Goal: Information Seeking & Learning: Learn about a topic

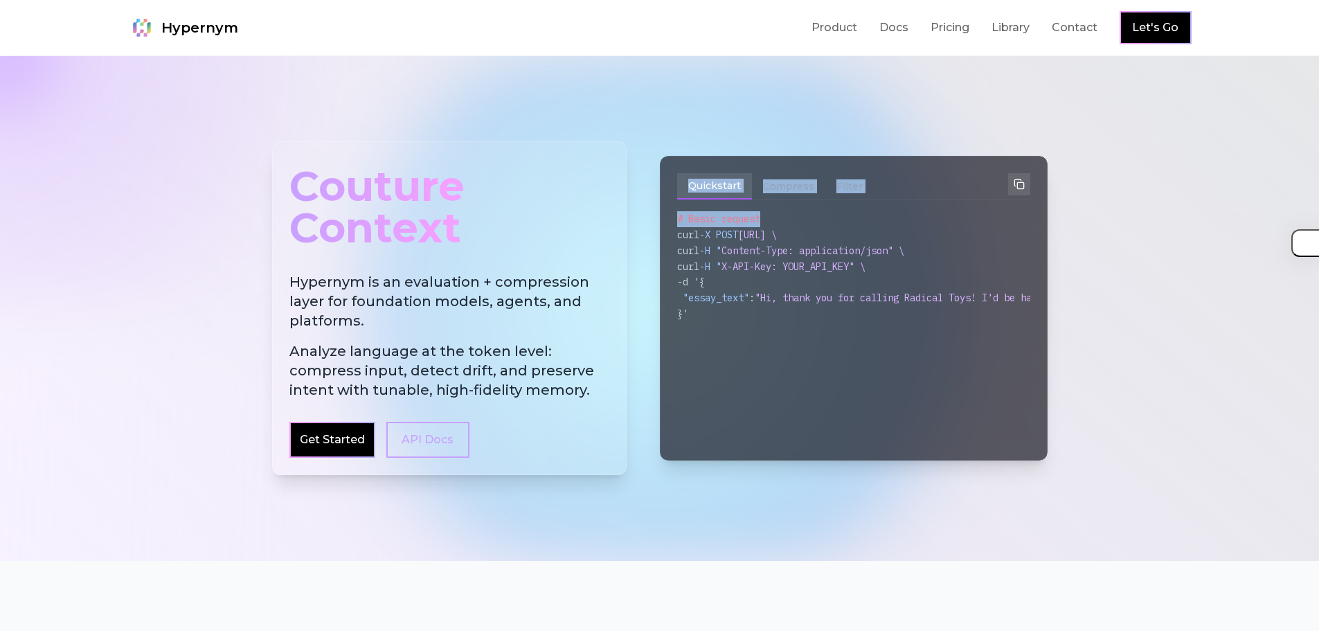
drag, startPoint x: 712, startPoint y: 179, endPoint x: 780, endPoint y: 226, distance: 83.0
click at [780, 226] on div "Couture Context Hypernym is an evaluation + compression layer for foundation mo…" at bounding box center [660, 308] width 776 height 334
click at [780, 244] on div "curl -H " Content-Type: application/json" \" at bounding box center [853, 251] width 353 height 16
click at [780, 244] on span "Content-Type: application/json" \" at bounding box center [813, 250] width 183 height 12
click at [780, 245] on span "Content-Type: application/json" \" at bounding box center [813, 250] width 183 height 12
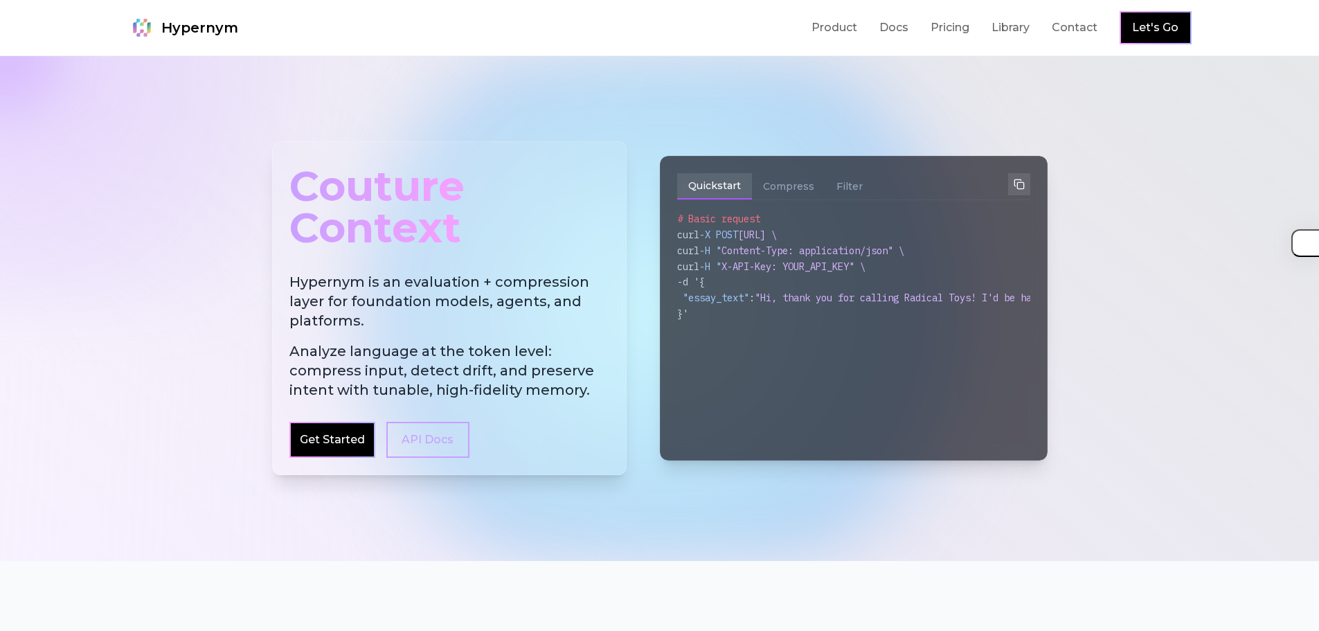
click at [781, 256] on span "Content-Type: application/json" \" at bounding box center [813, 250] width 183 height 12
click at [787, 267] on span "X-API-Key: YOUR_API_KEY" \" at bounding box center [794, 266] width 144 height 12
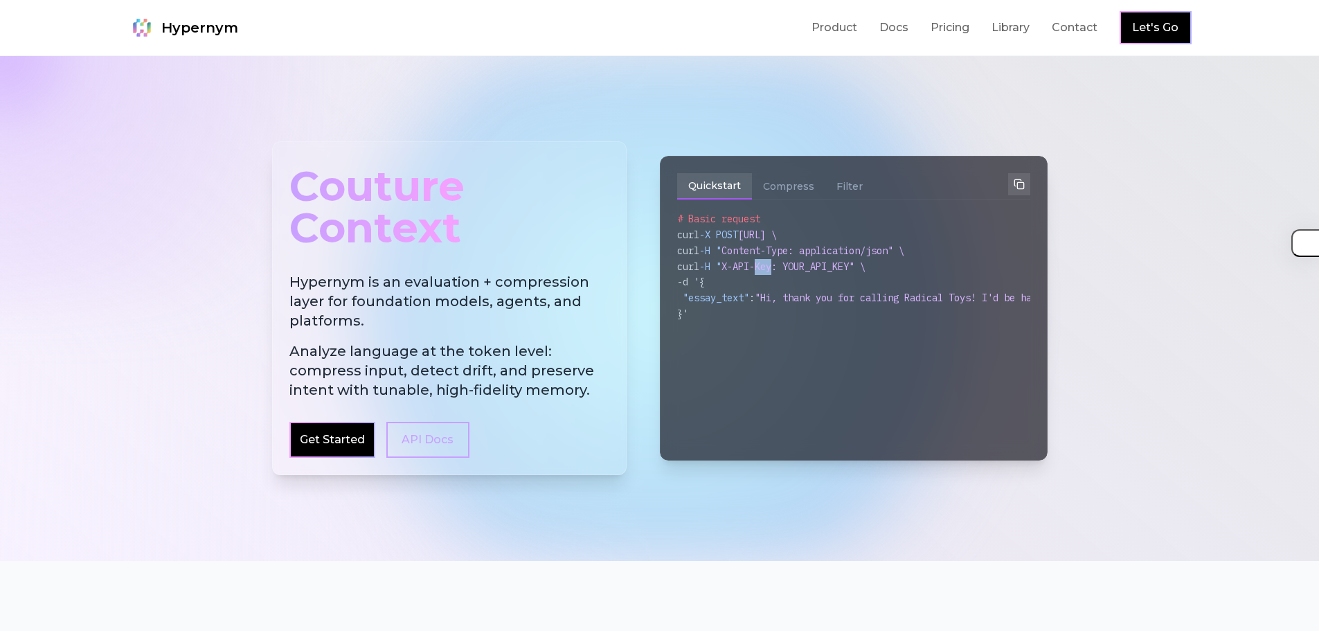
click at [787, 267] on span "X-API-Key: YOUR_API_KEY" \" at bounding box center [794, 266] width 144 height 12
click at [780, 307] on div "}'" at bounding box center [853, 314] width 353 height 16
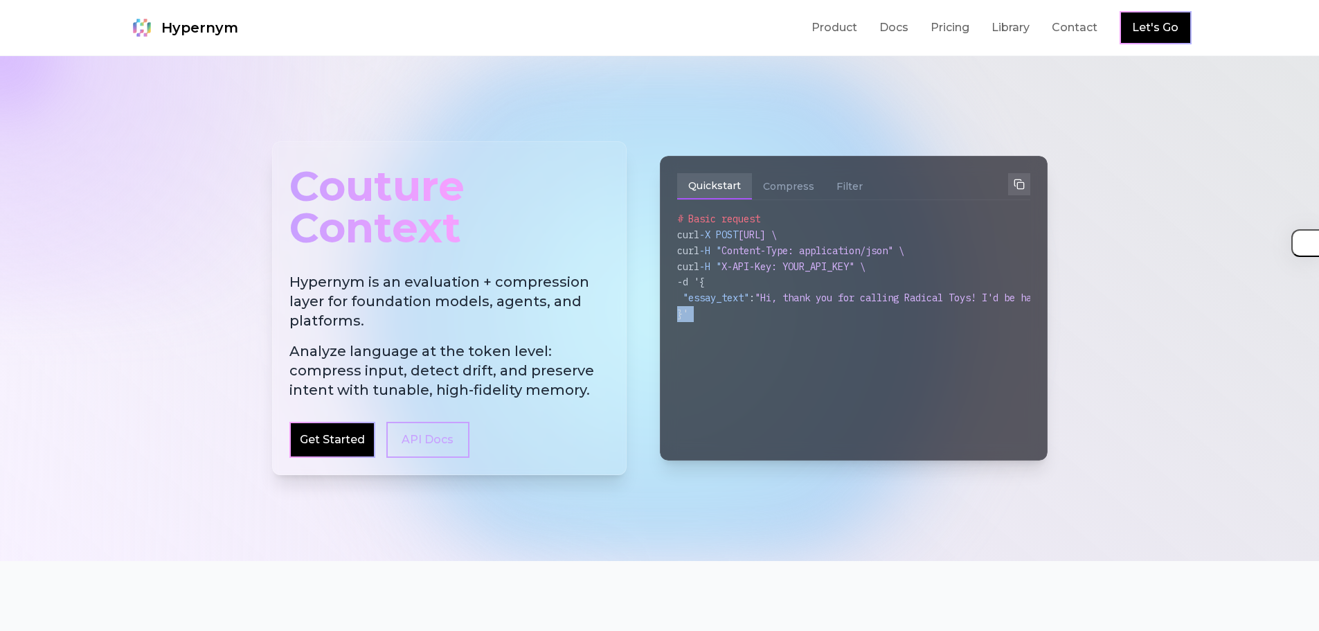
click at [780, 307] on div "}'" at bounding box center [853, 314] width 353 height 16
click at [782, 294] on span ""Hi, thank you for calling Radical Toys! I'd be happy to help with your shippin…" at bounding box center [1029, 298] width 548 height 12
click at [782, 296] on span ""Hi, thank you for calling Radical Toys! I'd be happy to help with your shippin…" at bounding box center [1029, 298] width 548 height 12
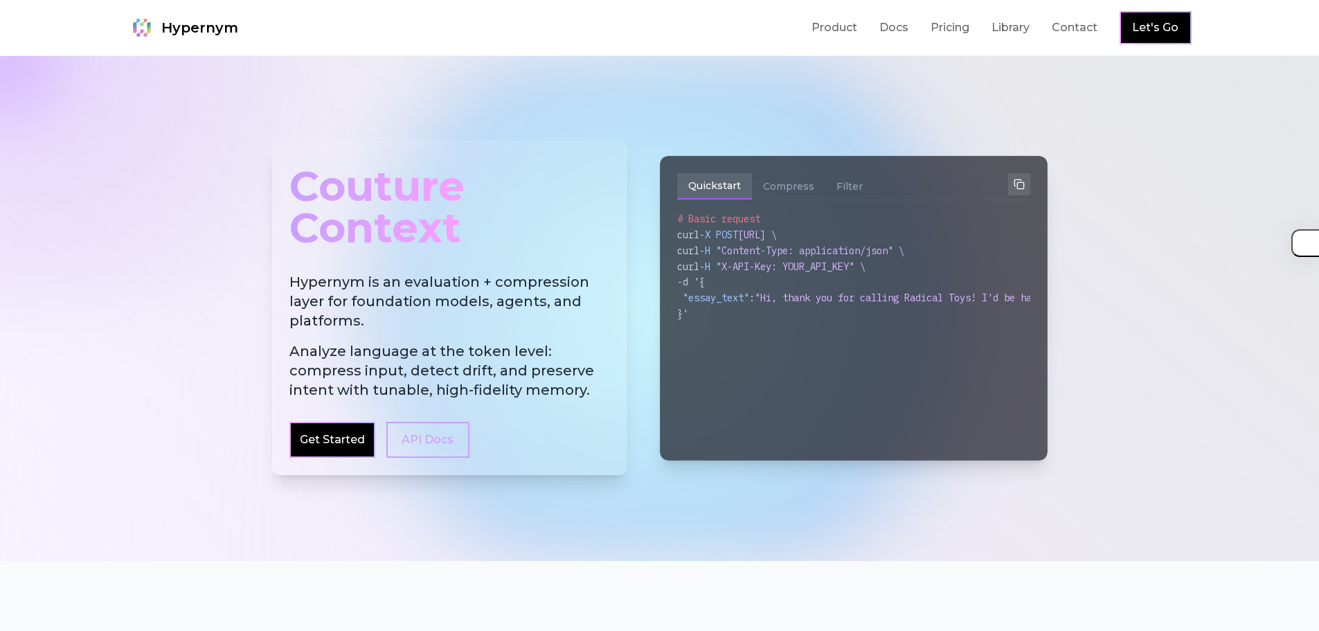
click at [771, 301] on span ""Hi, thank you for calling Radical Toys! I'd be happy to help with your shippin…" at bounding box center [1029, 298] width 548 height 12
click at [393, 290] on h2 "Hypernym is an evaluation + compression layer for foundation models, agents, an…" at bounding box center [449, 335] width 320 height 127
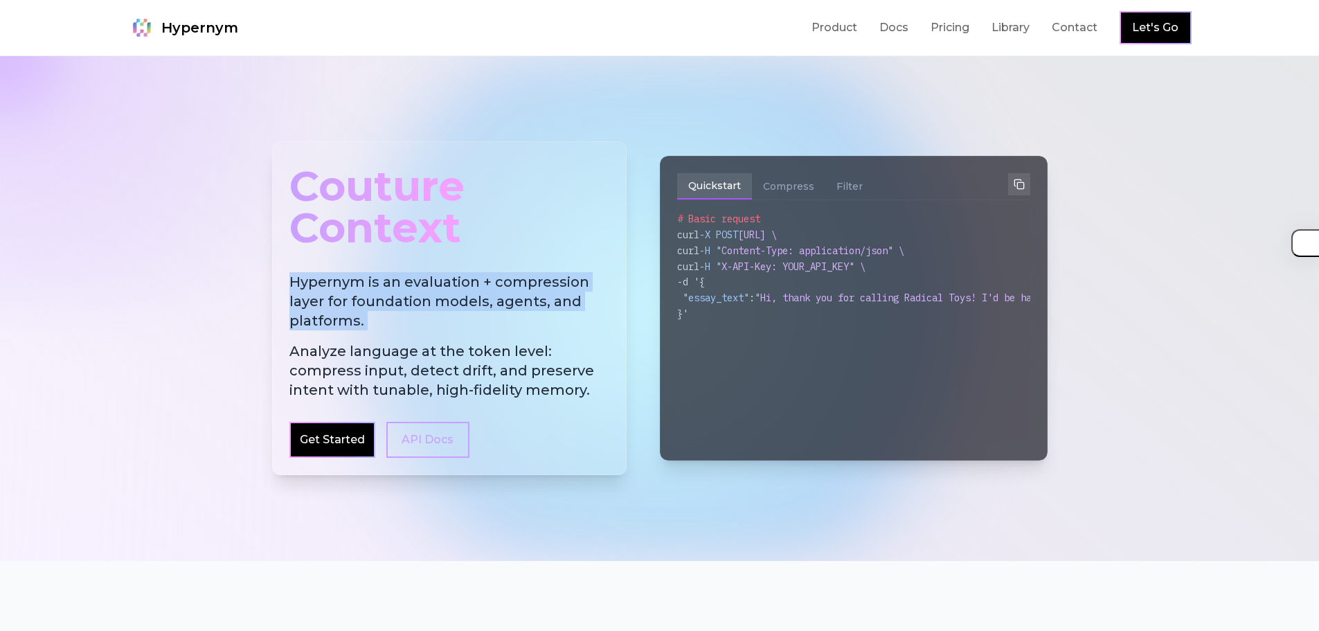
click at [393, 290] on h2 "Hypernym is an evaluation + compression layer for foundation models, agents, an…" at bounding box center [449, 335] width 320 height 127
click at [418, 301] on h2 "Hypernym is an evaluation + compression layer for foundation models, agents, an…" at bounding box center [449, 335] width 320 height 127
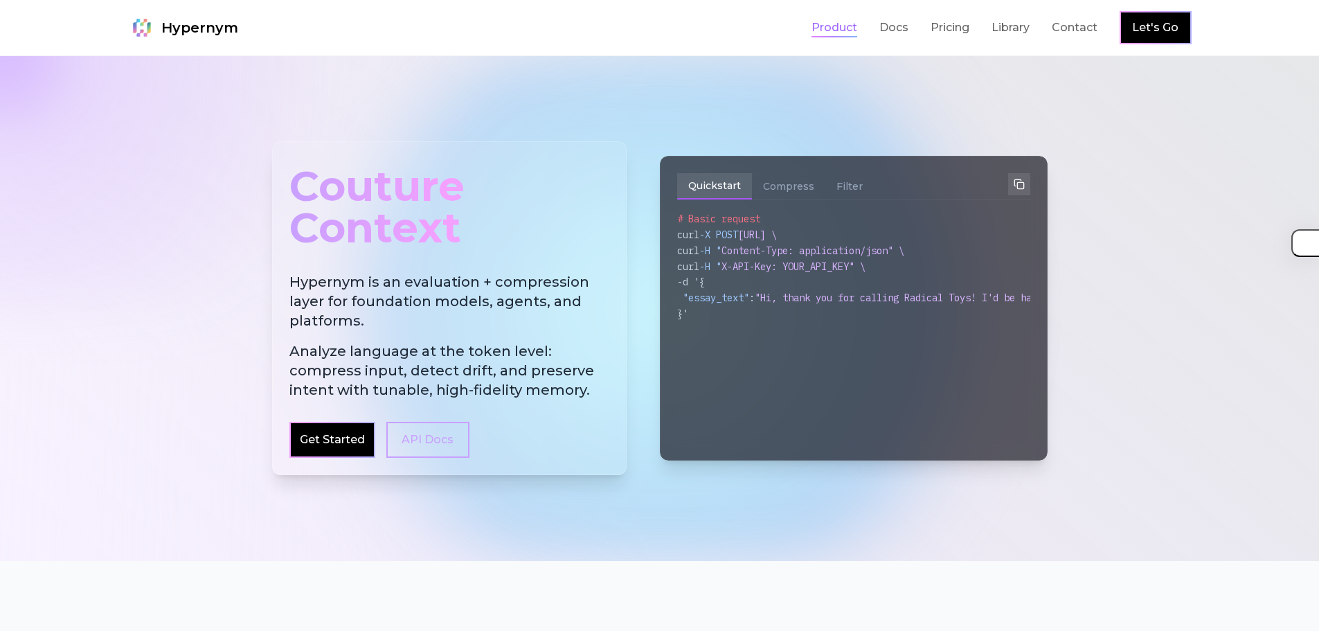
click at [821, 30] on link "Product" at bounding box center [835, 27] width 46 height 17
click at [830, 32] on link "Product" at bounding box center [835, 27] width 46 height 17
click at [940, 28] on link "Pricing" at bounding box center [950, 27] width 39 height 17
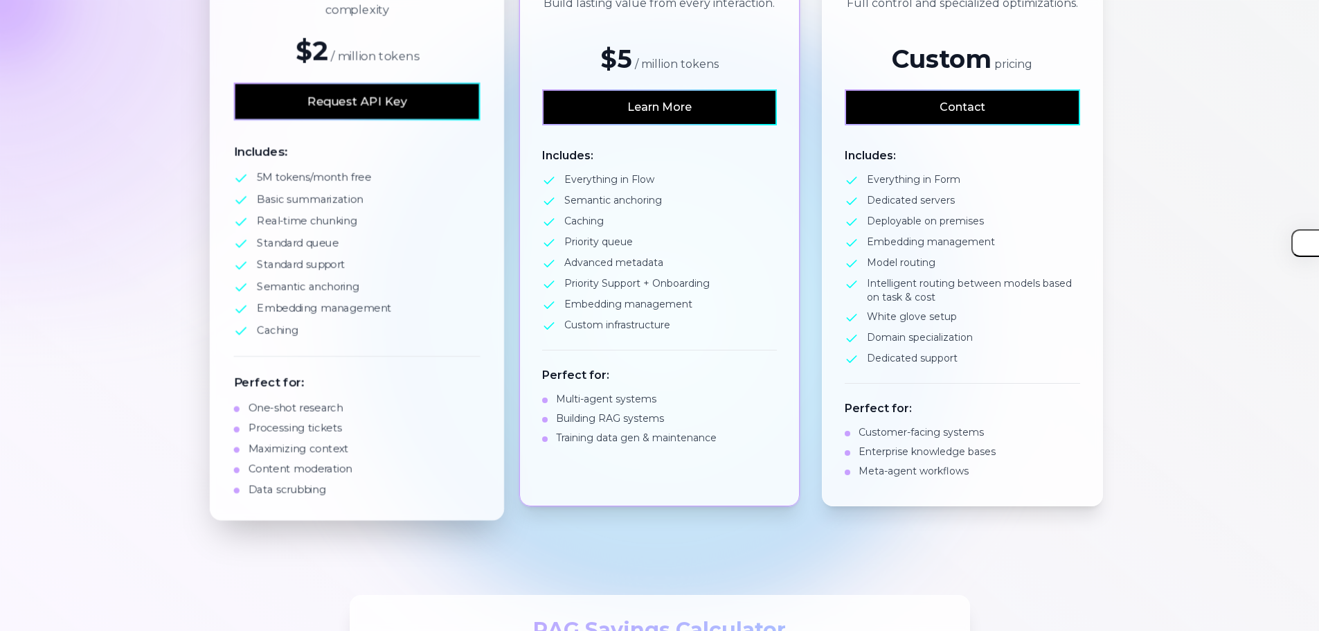
drag, startPoint x: 490, startPoint y: 238, endPoint x: 496, endPoint y: 286, distance: 48.2
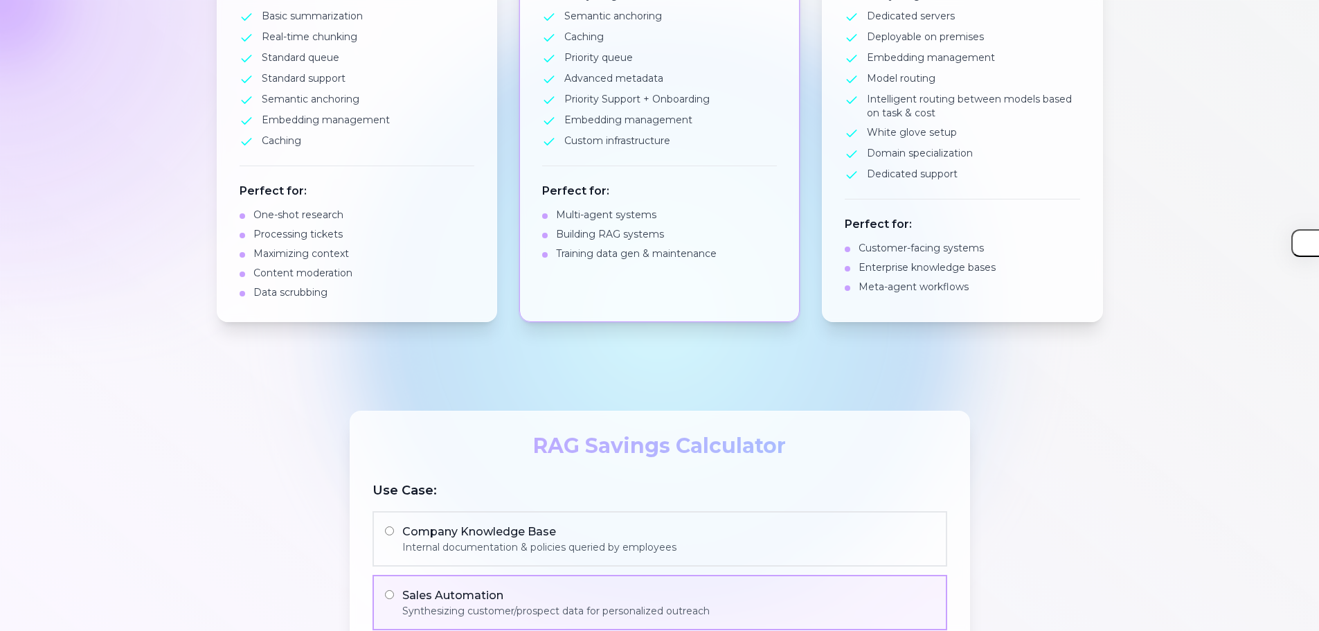
drag, startPoint x: 508, startPoint y: 283, endPoint x: 514, endPoint y: 329, distance: 46.0
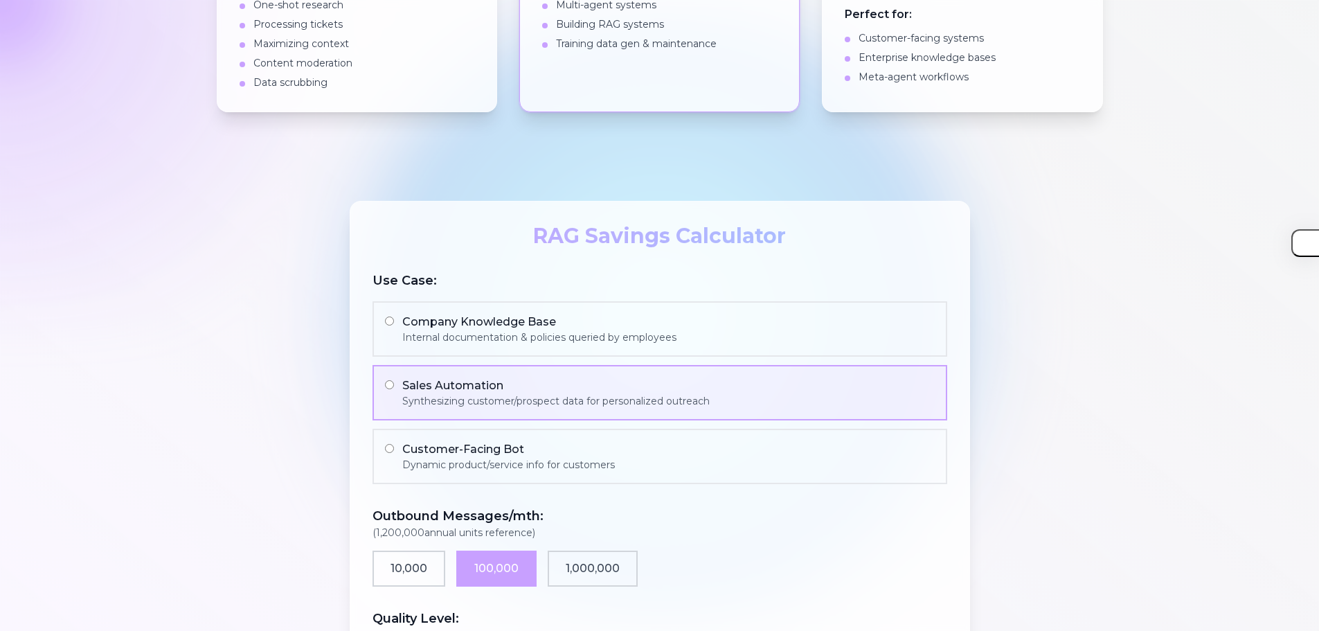
drag, startPoint x: 532, startPoint y: 337, endPoint x: 530, endPoint y: 382, distance: 45.0
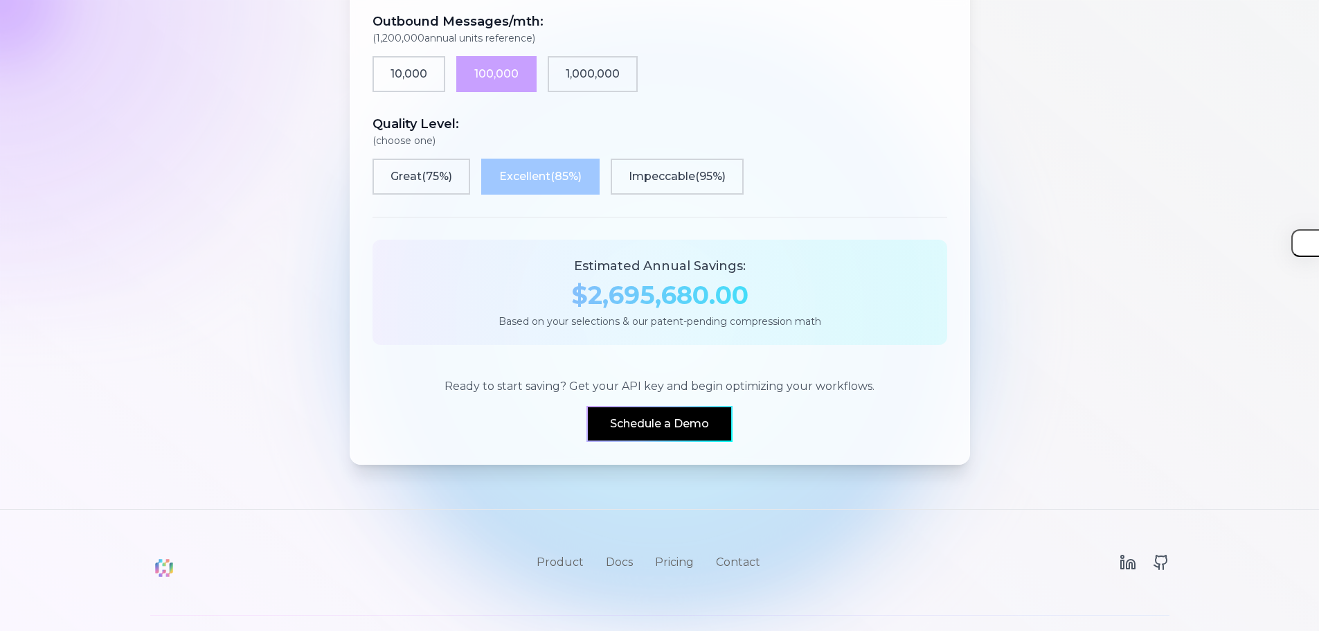
drag, startPoint x: 553, startPoint y: 259, endPoint x: 548, endPoint y: 316, distance: 57.0
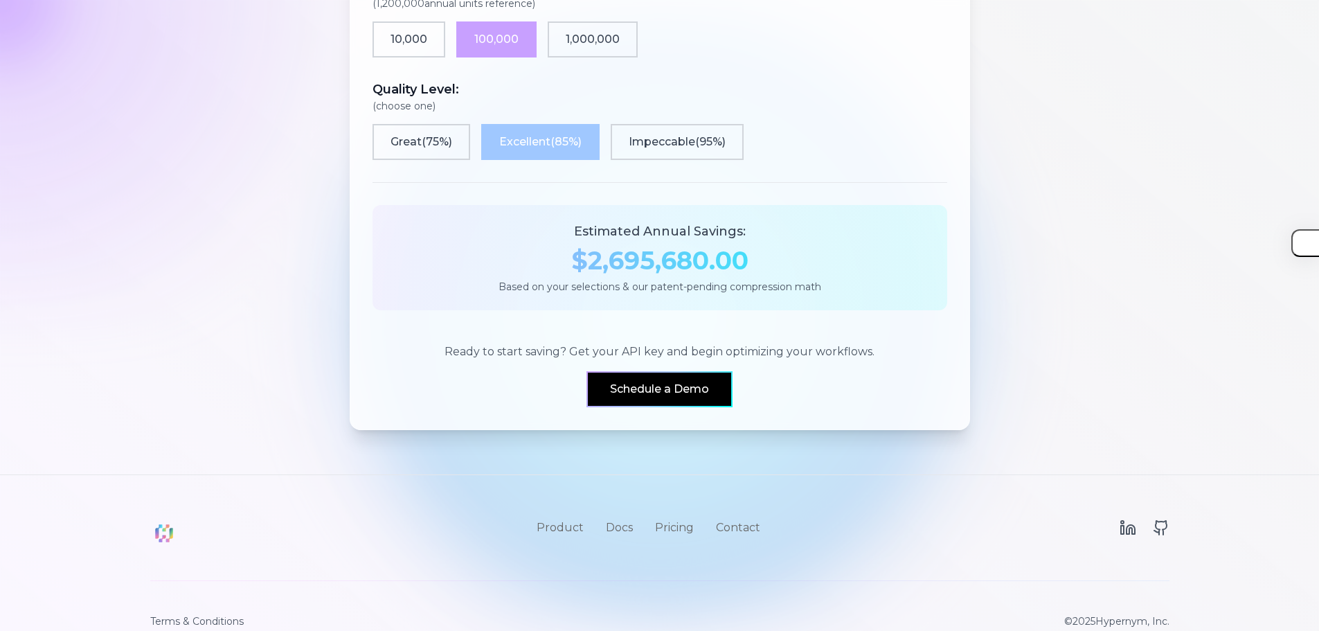
scroll to position [1342, 0]
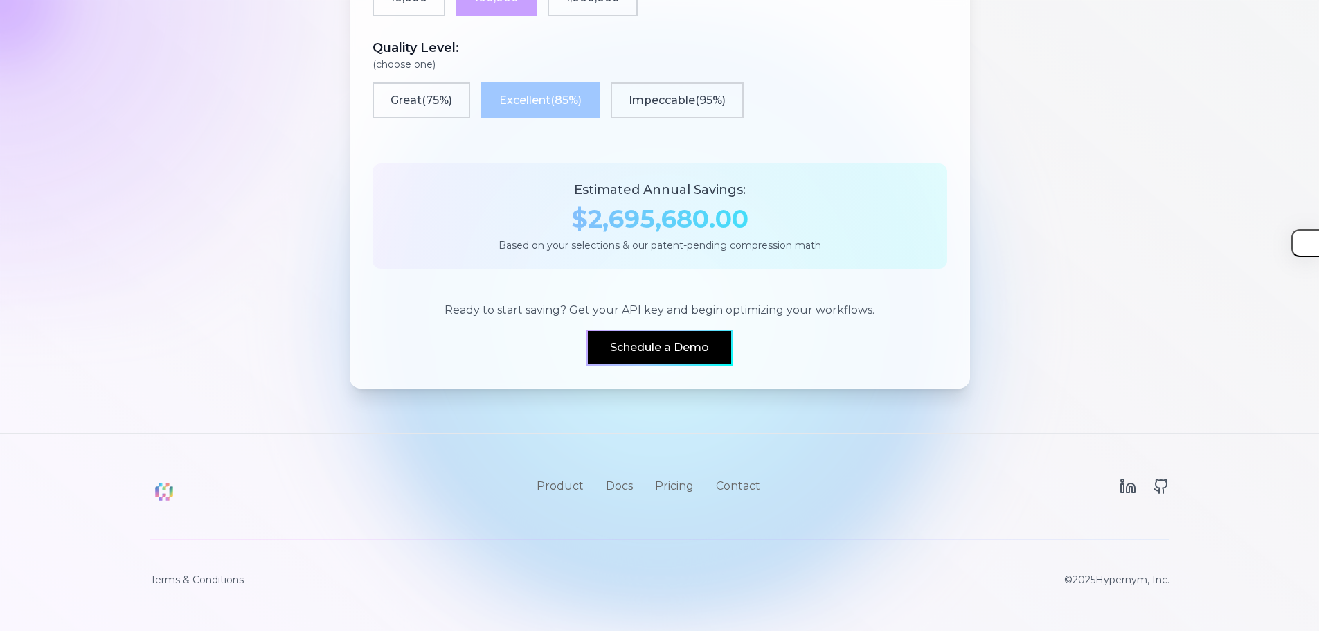
drag, startPoint x: 546, startPoint y: 290, endPoint x: 537, endPoint y: 340, distance: 50.8
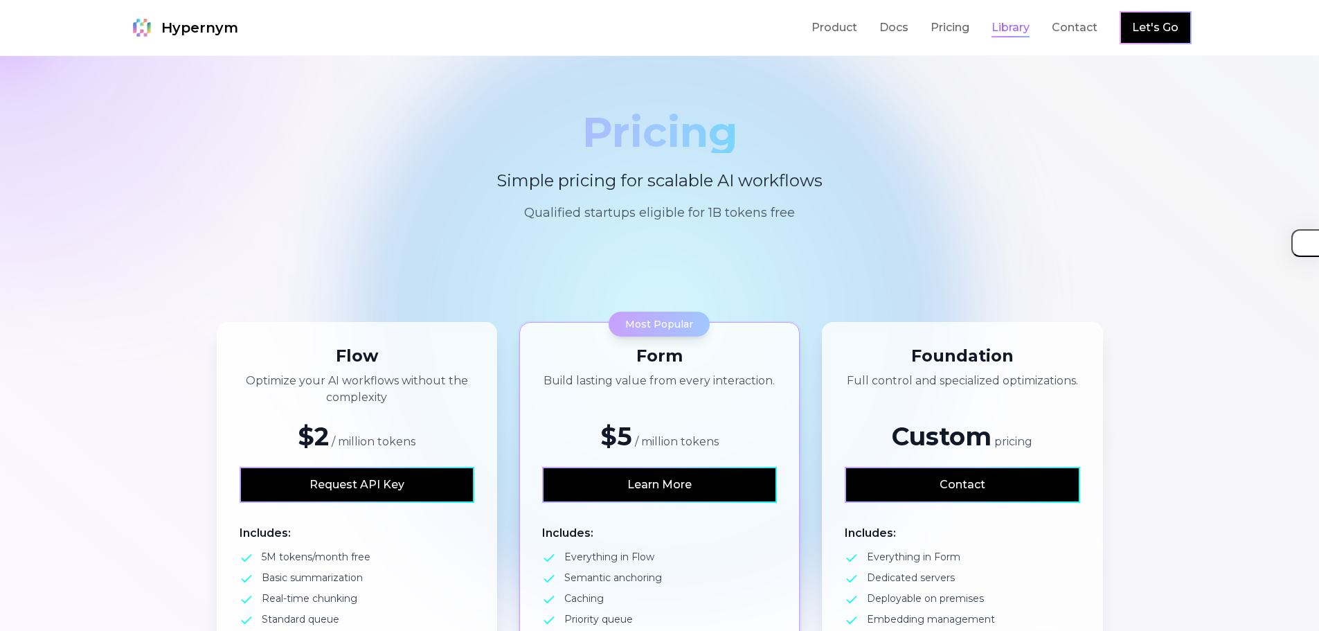
click at [1007, 29] on link "Library" at bounding box center [1011, 27] width 38 height 17
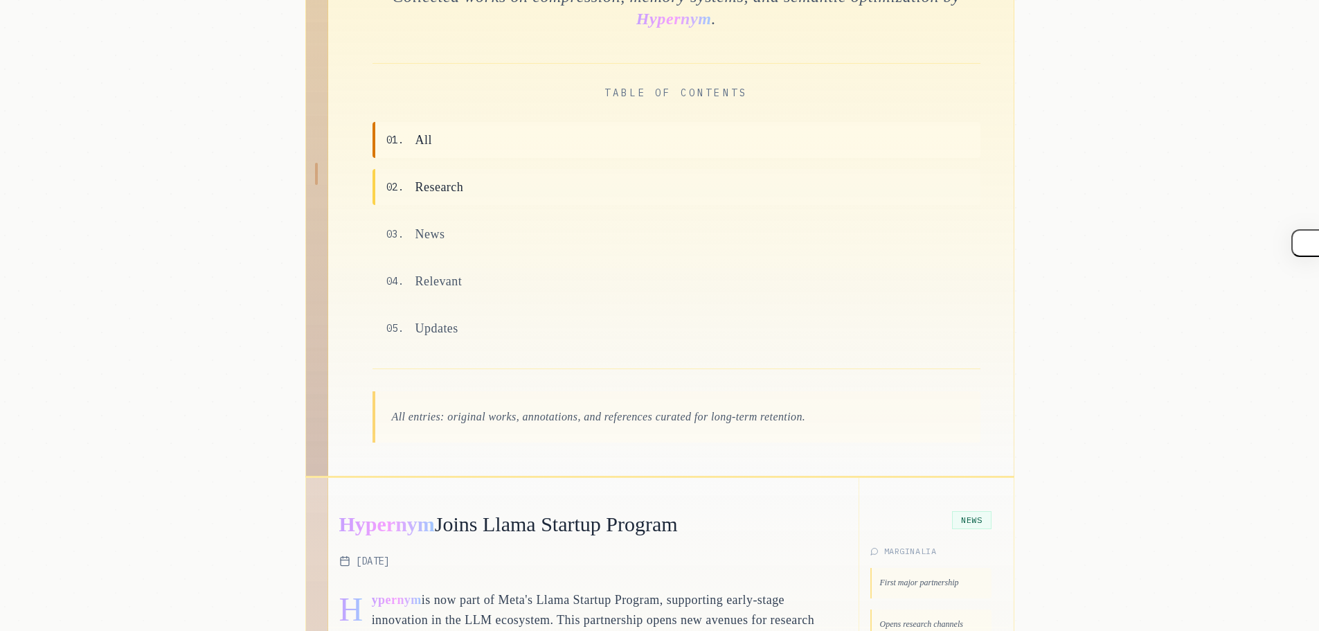
drag, startPoint x: 638, startPoint y: 172, endPoint x: 632, endPoint y: 226, distance: 54.3
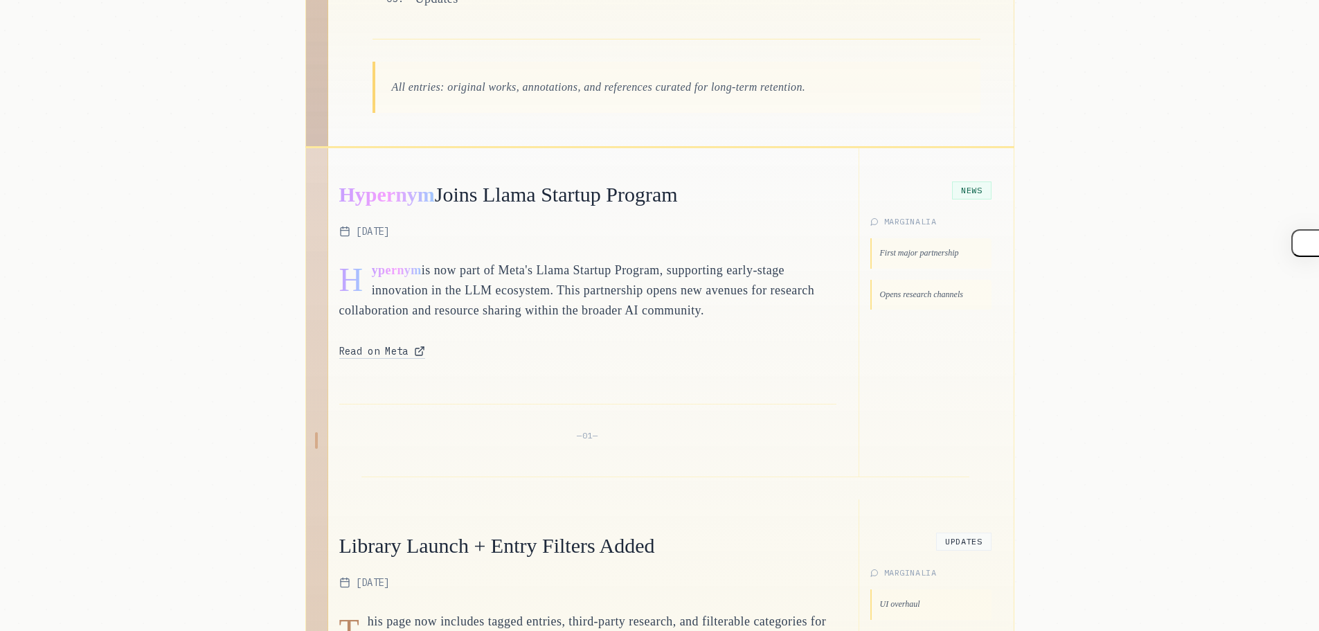
drag, startPoint x: 628, startPoint y: 233, endPoint x: 619, endPoint y: 292, distance: 58.9
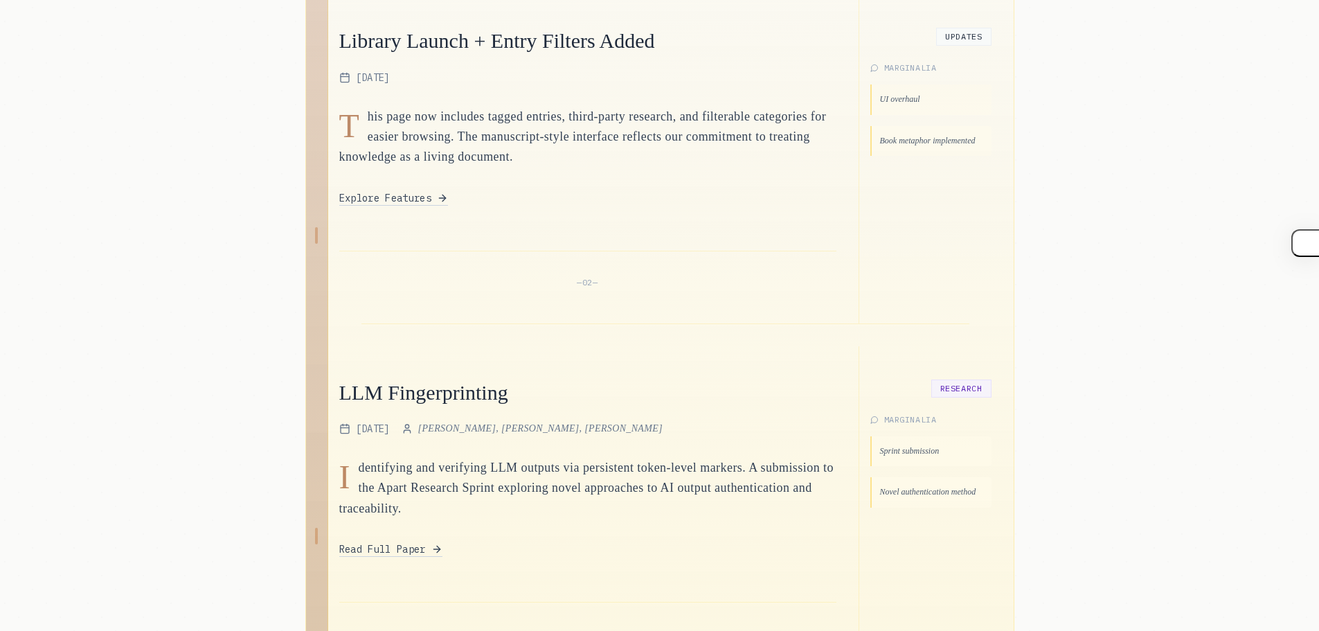
drag, startPoint x: 606, startPoint y: 269, endPoint x: 586, endPoint y: 348, distance: 80.8
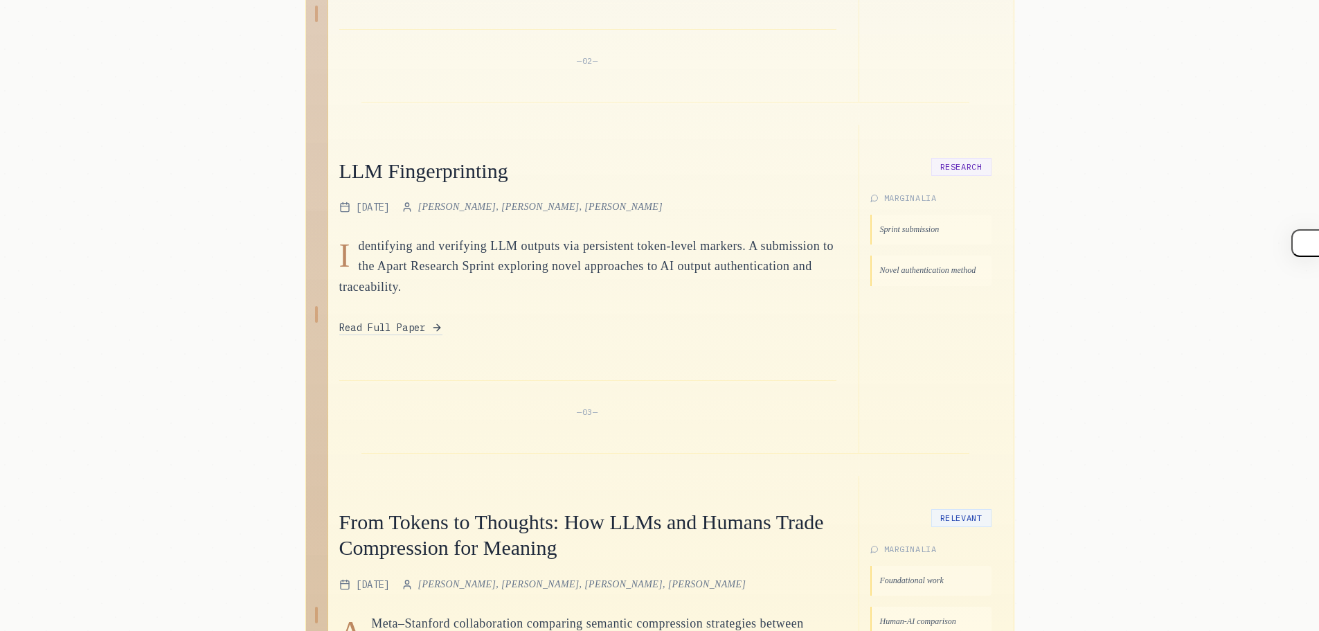
drag, startPoint x: 575, startPoint y: 301, endPoint x: 567, endPoint y: 342, distance: 42.2
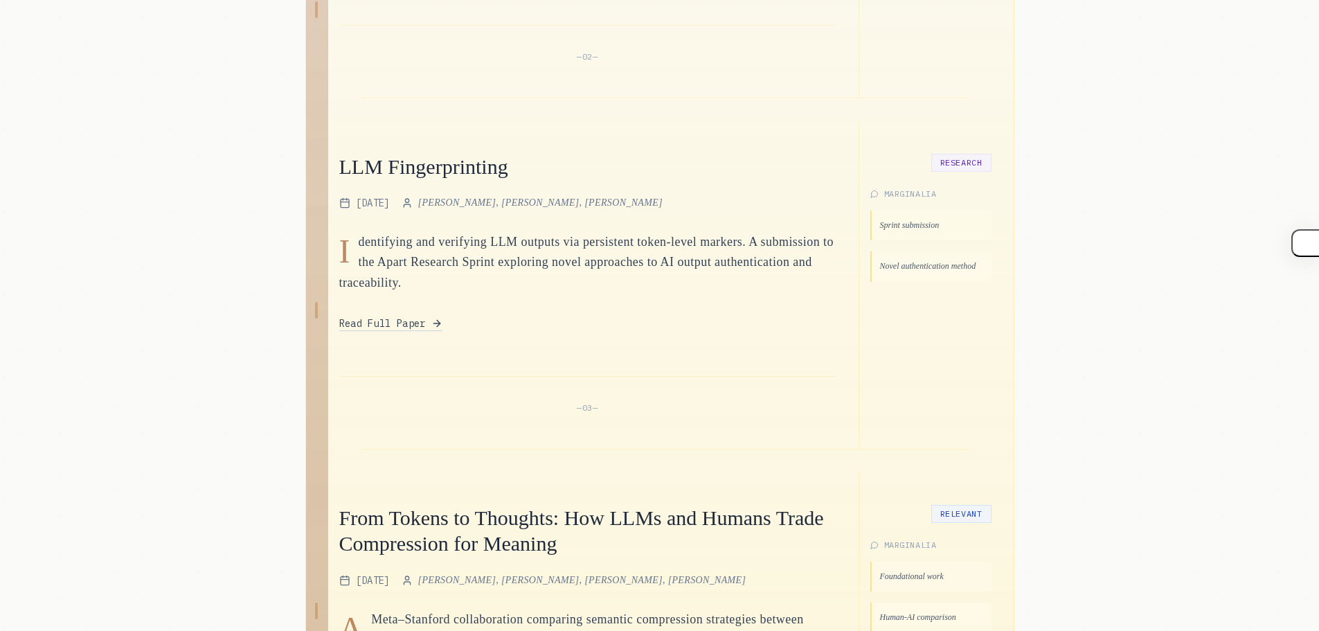
click at [557, 271] on p "dentifying and verifying LLM outputs via persistent token-level markers. A subm…" at bounding box center [587, 262] width 497 height 61
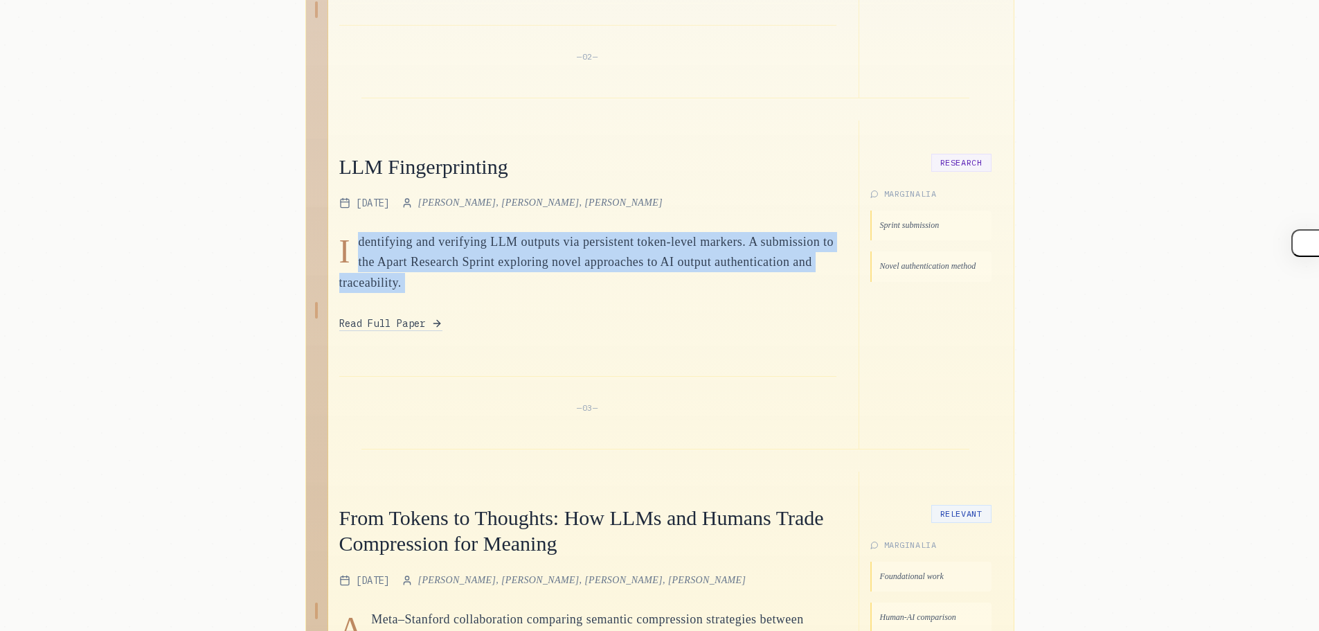
click at [557, 272] on p "dentifying and verifying LLM outputs via persistent token-level markers. A subm…" at bounding box center [587, 262] width 497 height 61
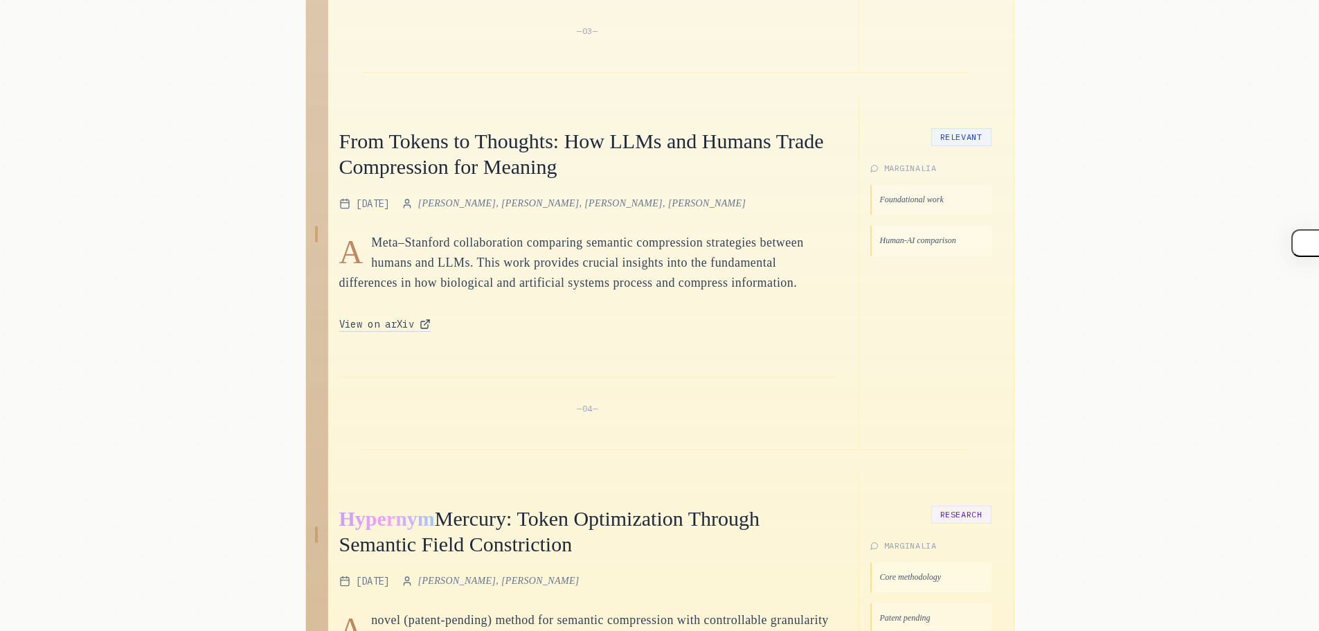
scroll to position [1786, 0]
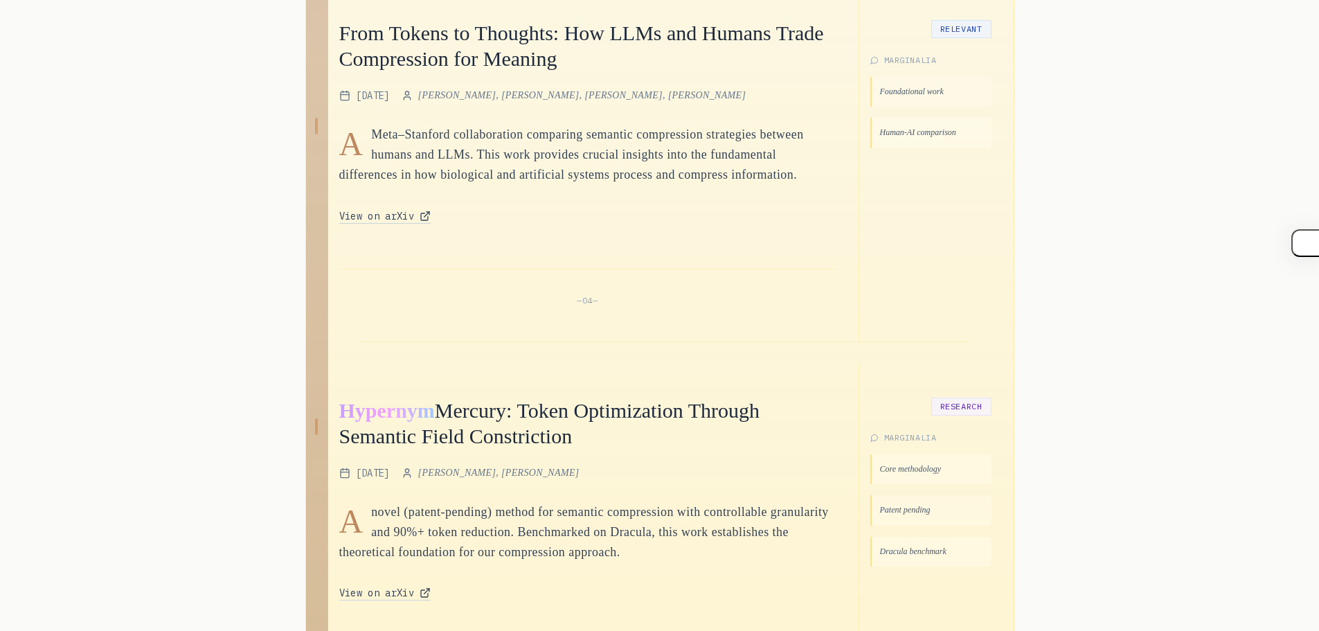
drag, startPoint x: 598, startPoint y: 187, endPoint x: 486, endPoint y: 154, distance: 116.3
click at [486, 154] on p "Meta–Stanford collaboration comparing semantic compression strategies between h…" at bounding box center [587, 155] width 497 height 61
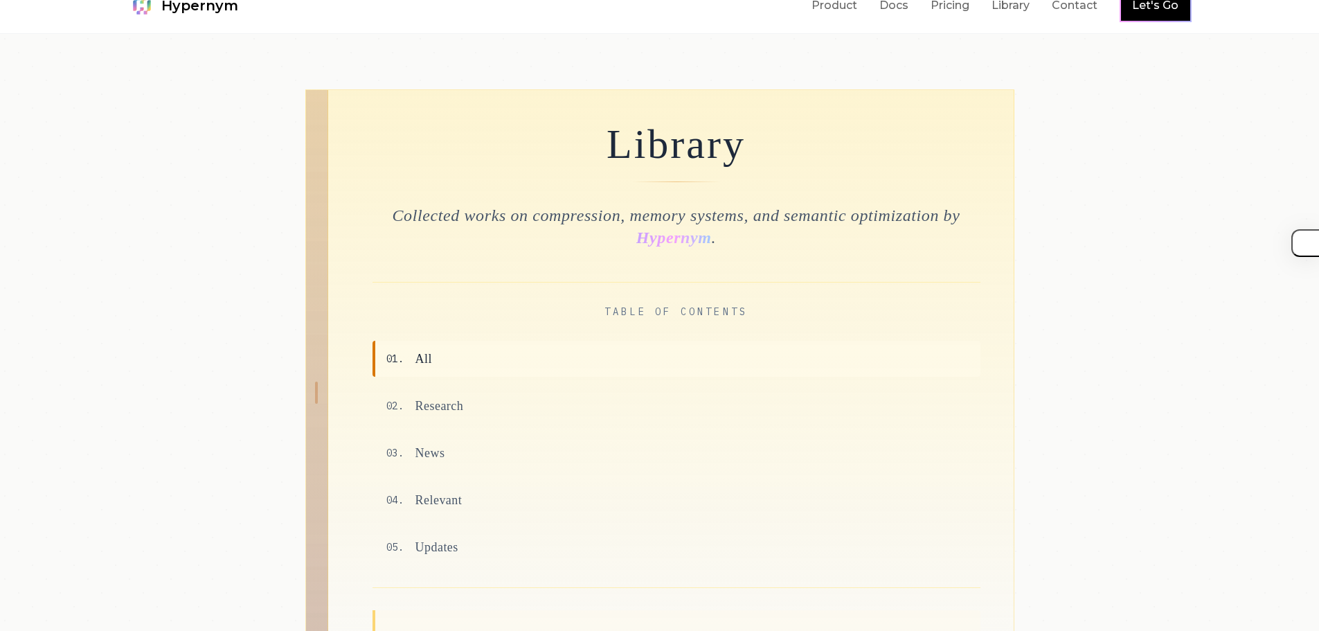
scroll to position [0, 0]
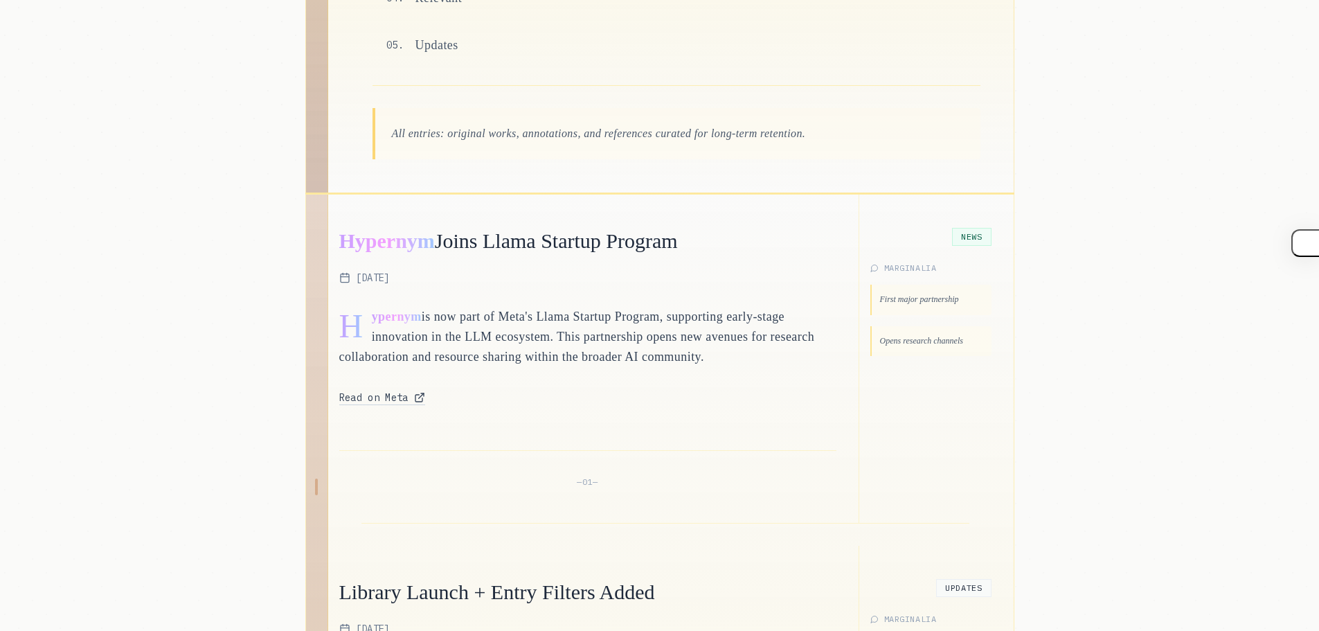
drag, startPoint x: 573, startPoint y: 242, endPoint x: 558, endPoint y: 289, distance: 49.3
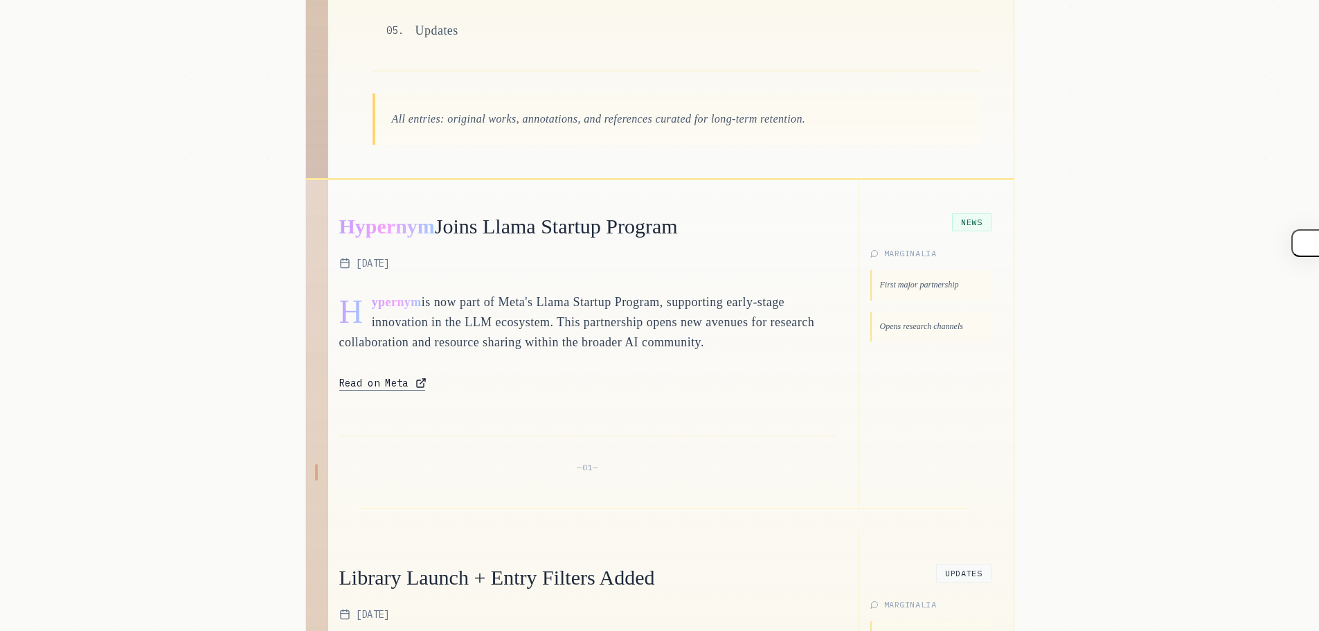
click at [416, 382] on link "Read on Meta" at bounding box center [382, 383] width 86 height 15
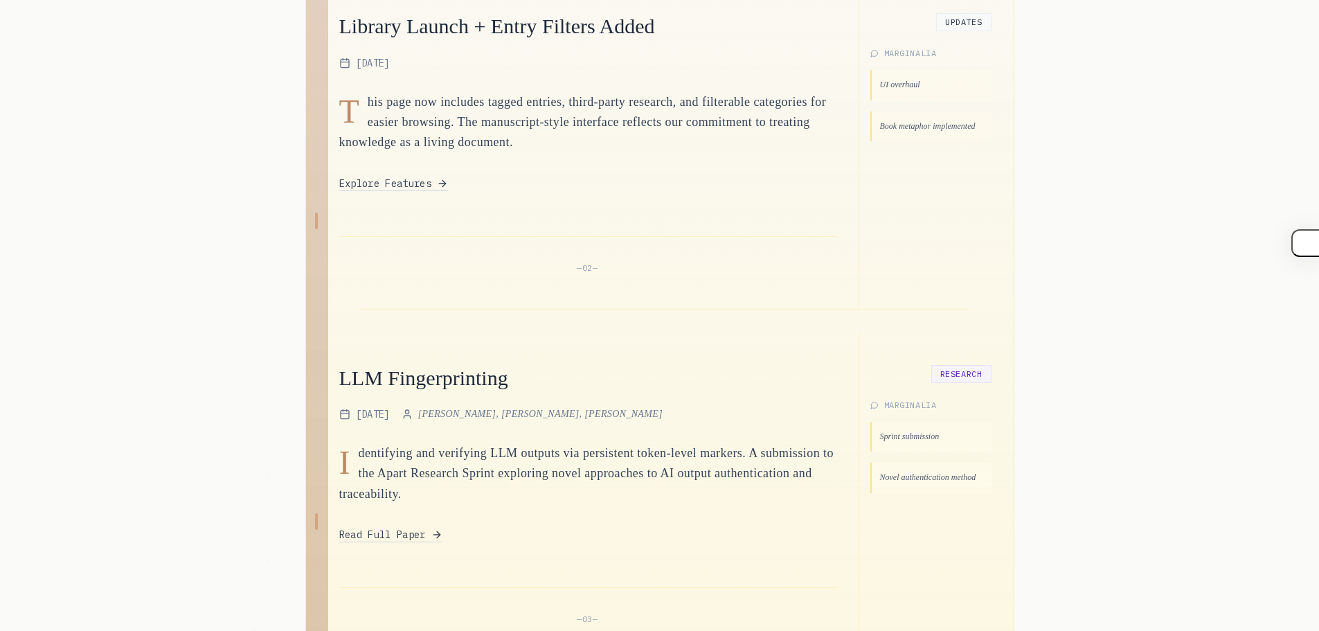
scroll to position [1251, 0]
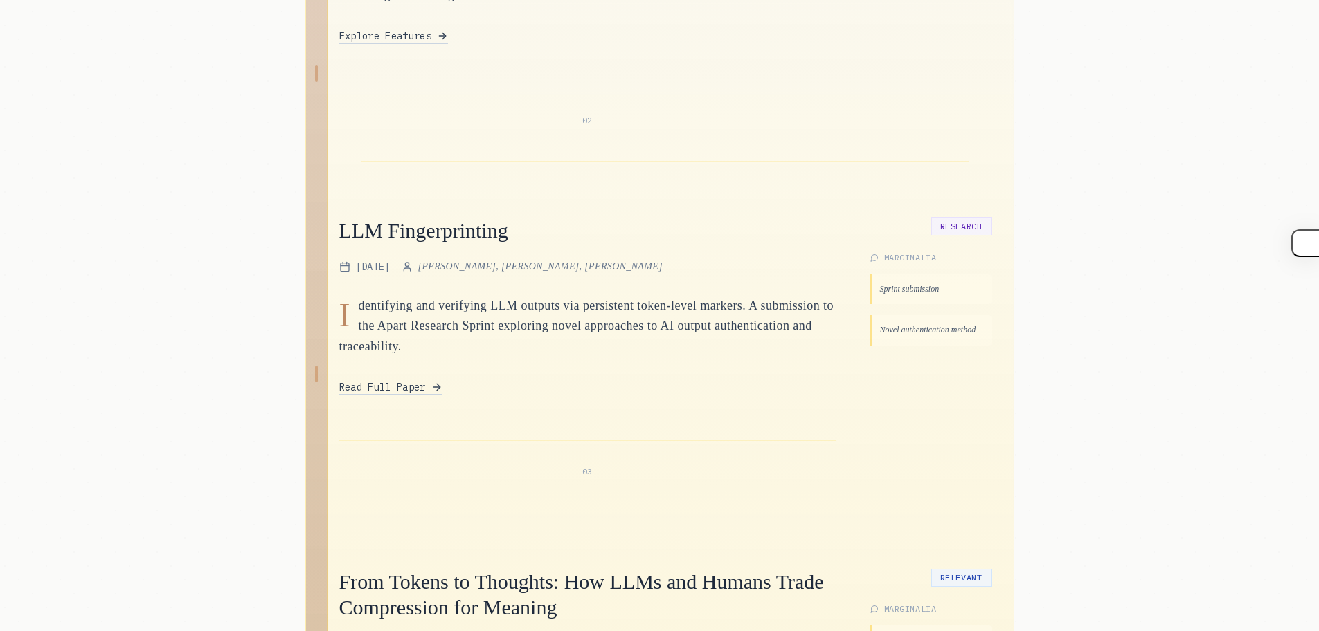
drag, startPoint x: 520, startPoint y: 319, endPoint x: 500, endPoint y: 395, distance: 79.5
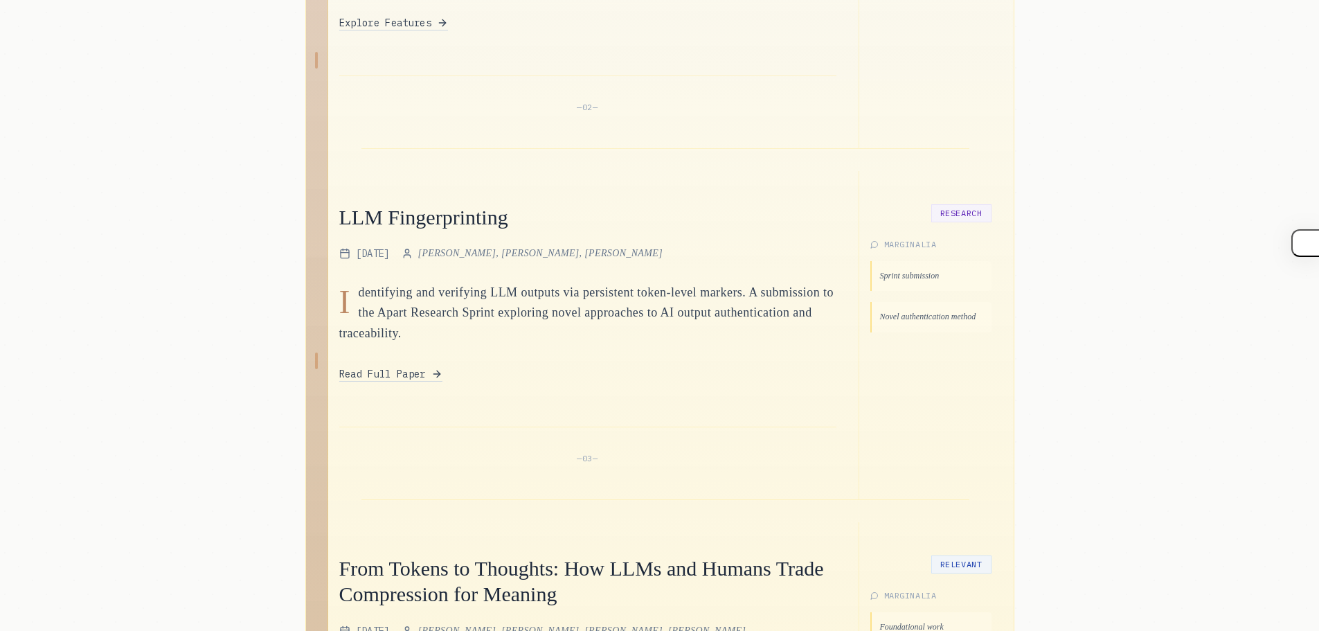
click at [425, 291] on p "dentifying and verifying LLM outputs via persistent token-level markers. A subm…" at bounding box center [587, 313] width 497 height 61
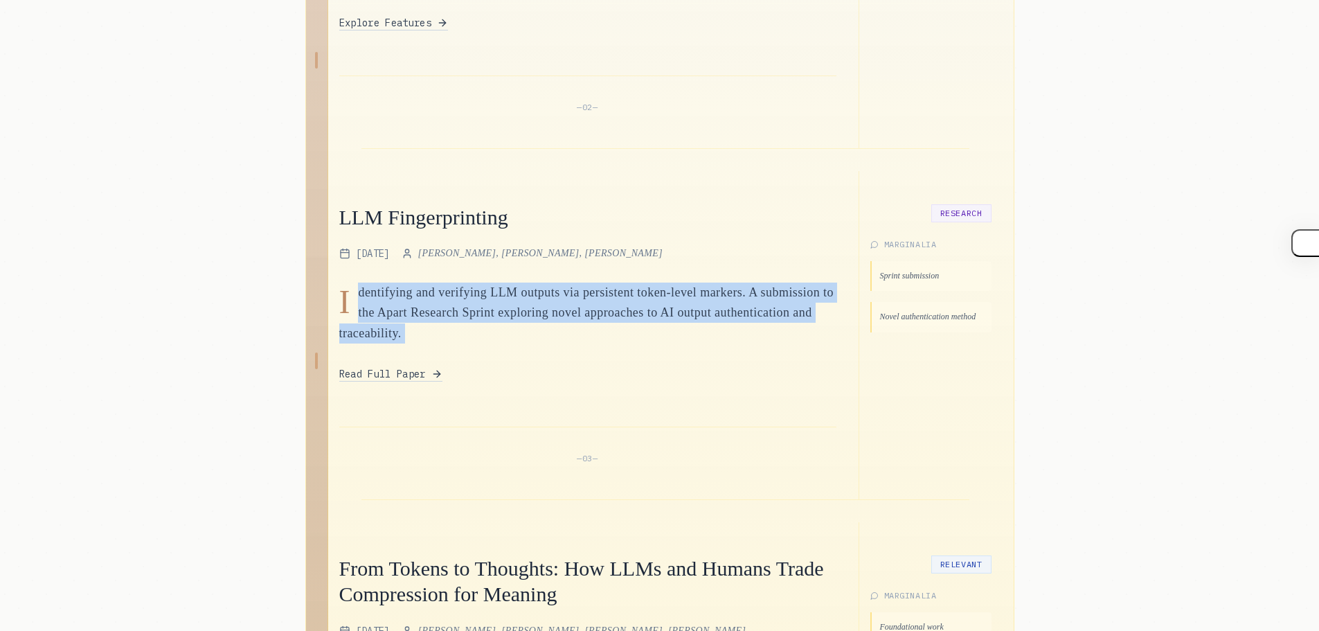
click at [425, 291] on p "dentifying and verifying LLM outputs via persistent token-level markers. A subm…" at bounding box center [587, 313] width 497 height 61
click at [460, 296] on p "dentifying and verifying LLM outputs via persistent token-level markers. A subm…" at bounding box center [587, 313] width 497 height 61
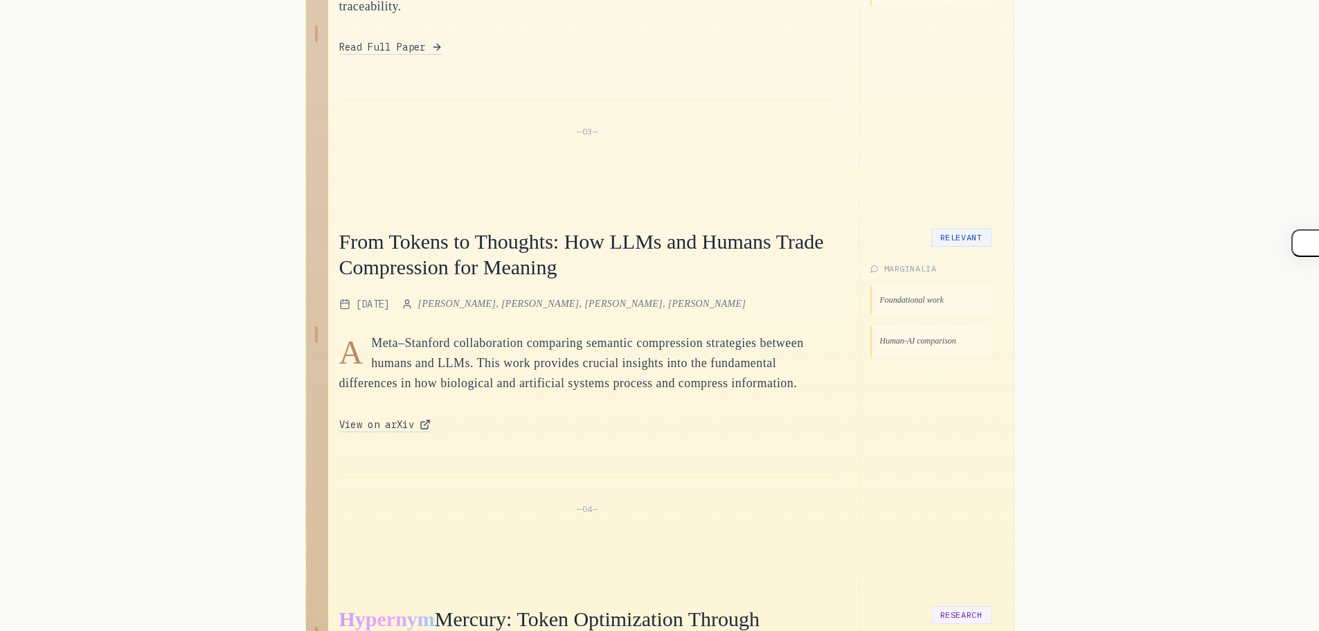
drag, startPoint x: 483, startPoint y: 298, endPoint x: 478, endPoint y: 350, distance: 51.5
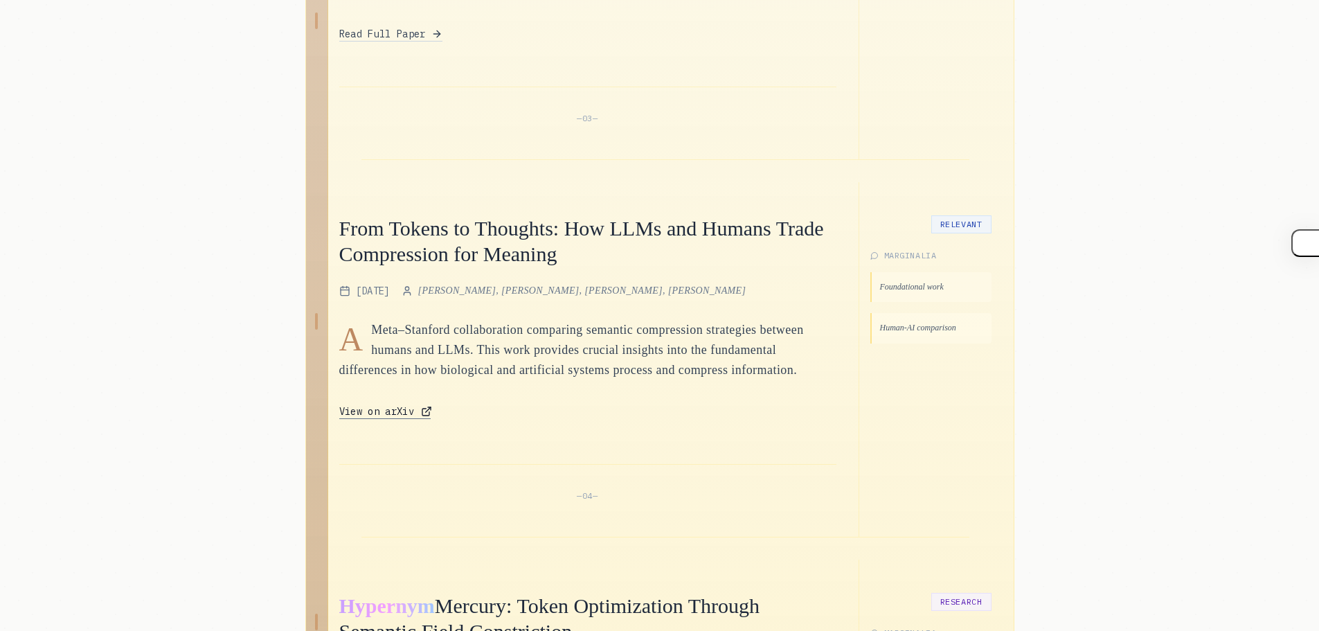
click at [420, 419] on link "View on arXiv" at bounding box center [385, 411] width 92 height 15
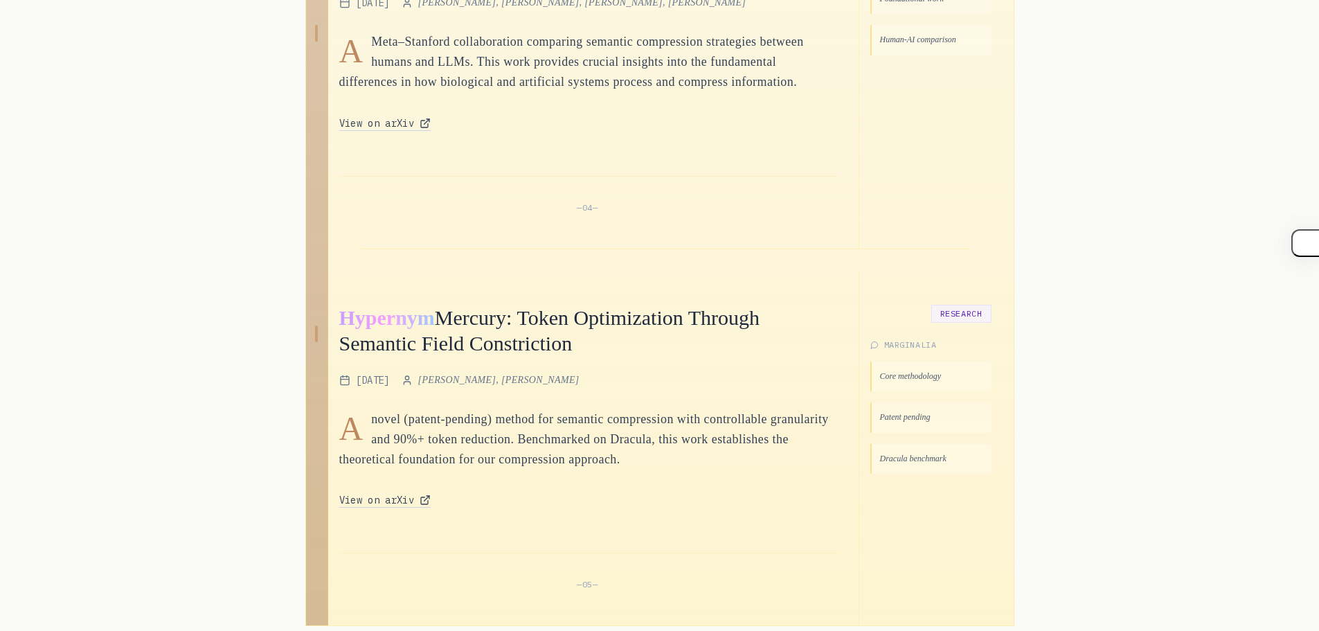
drag, startPoint x: 490, startPoint y: 364, endPoint x: 475, endPoint y: 404, distance: 42.3
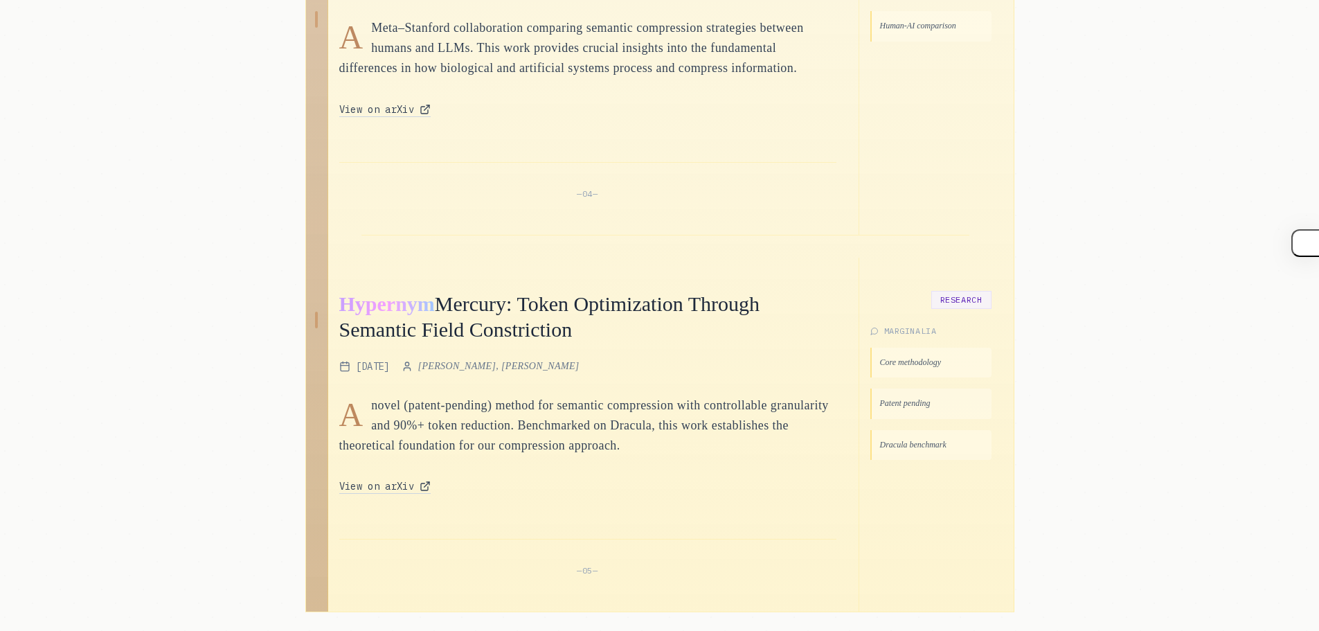
click at [498, 341] on h2 "Hypernym Mercury: Token Optimization Through Semantic Field Constriction" at bounding box center [587, 317] width 497 height 52
click at [497, 341] on h2 "Hypernym Mercury: Token Optimization Through Semantic Field Constriction" at bounding box center [587, 317] width 497 height 52
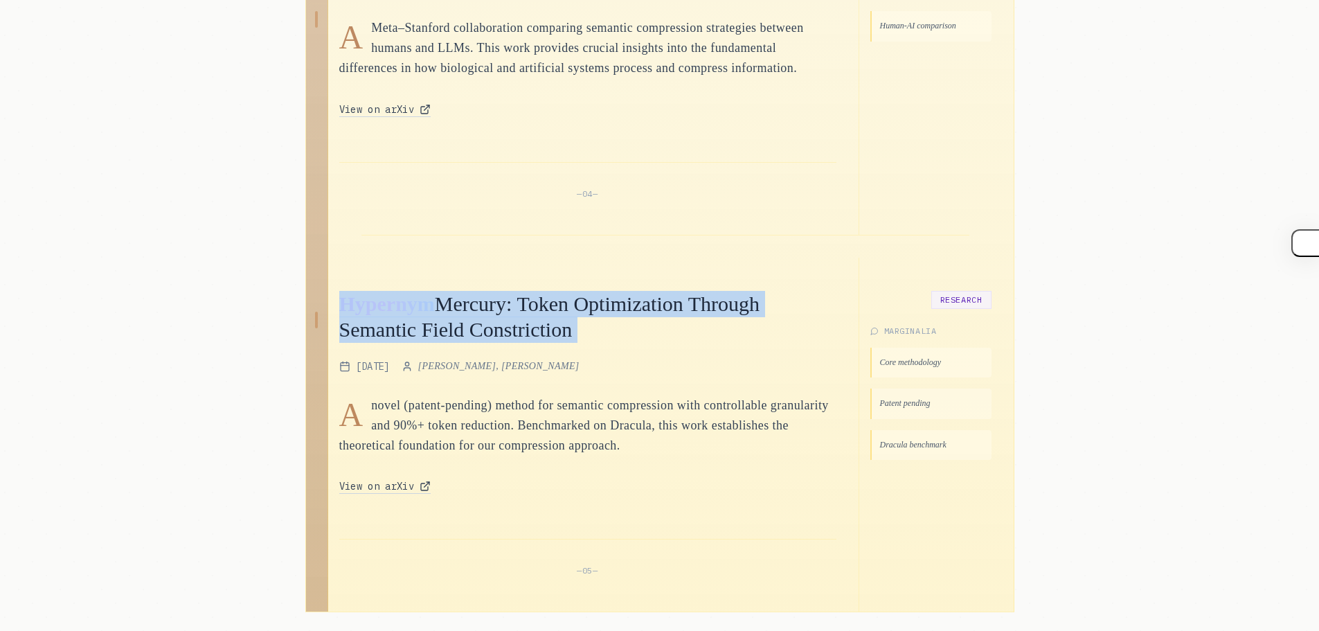
click at [494, 343] on h2 "Hypernym Mercury: Token Optimization Through Semantic Field Constriction" at bounding box center [587, 317] width 497 height 52
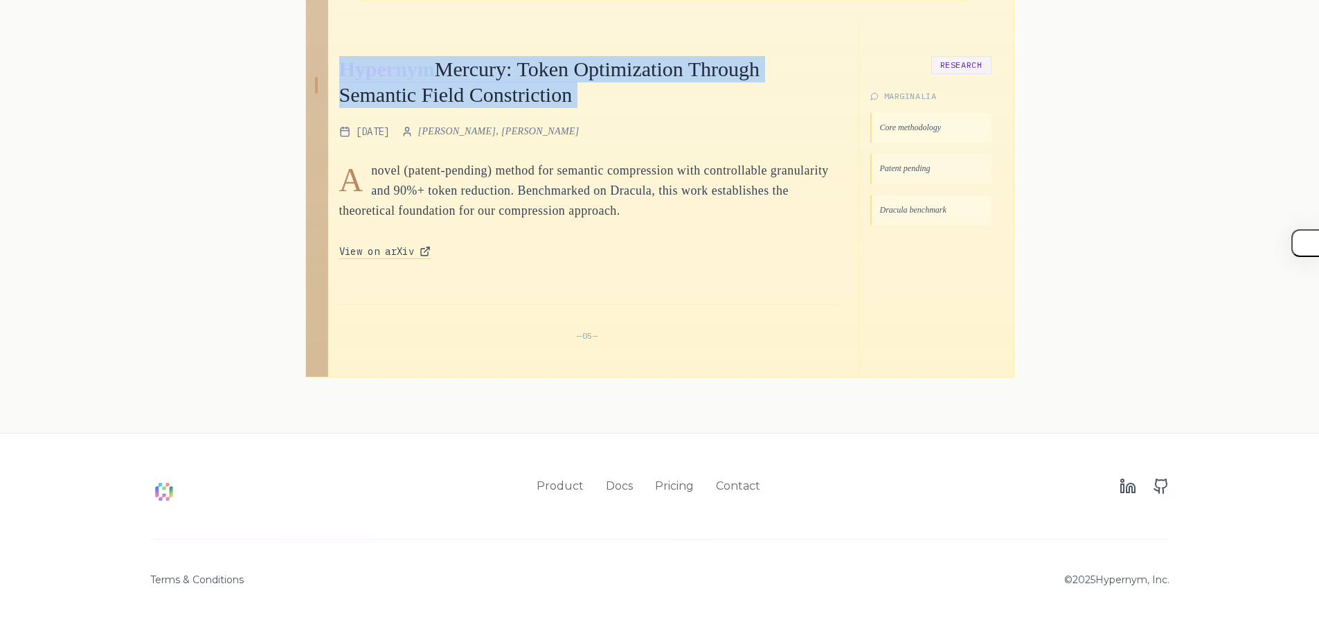
drag, startPoint x: 524, startPoint y: 334, endPoint x: 511, endPoint y: 400, distance: 67.0
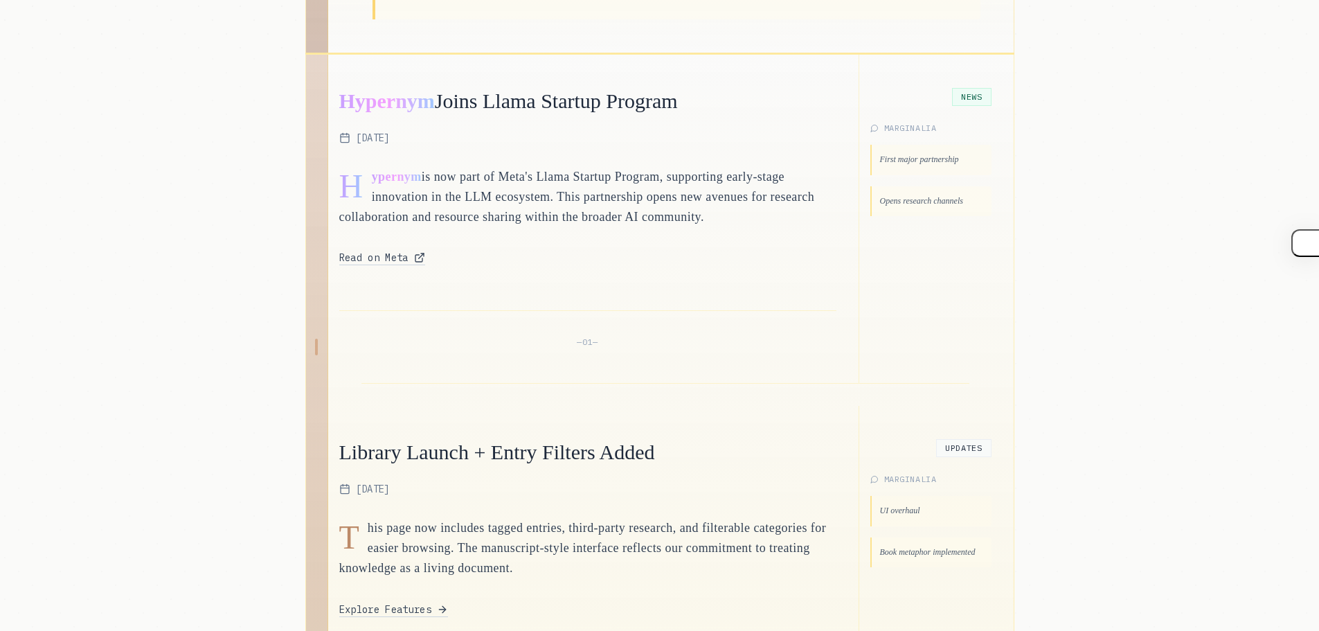
scroll to position [0, 0]
